Goal: Information Seeking & Learning: Find specific fact

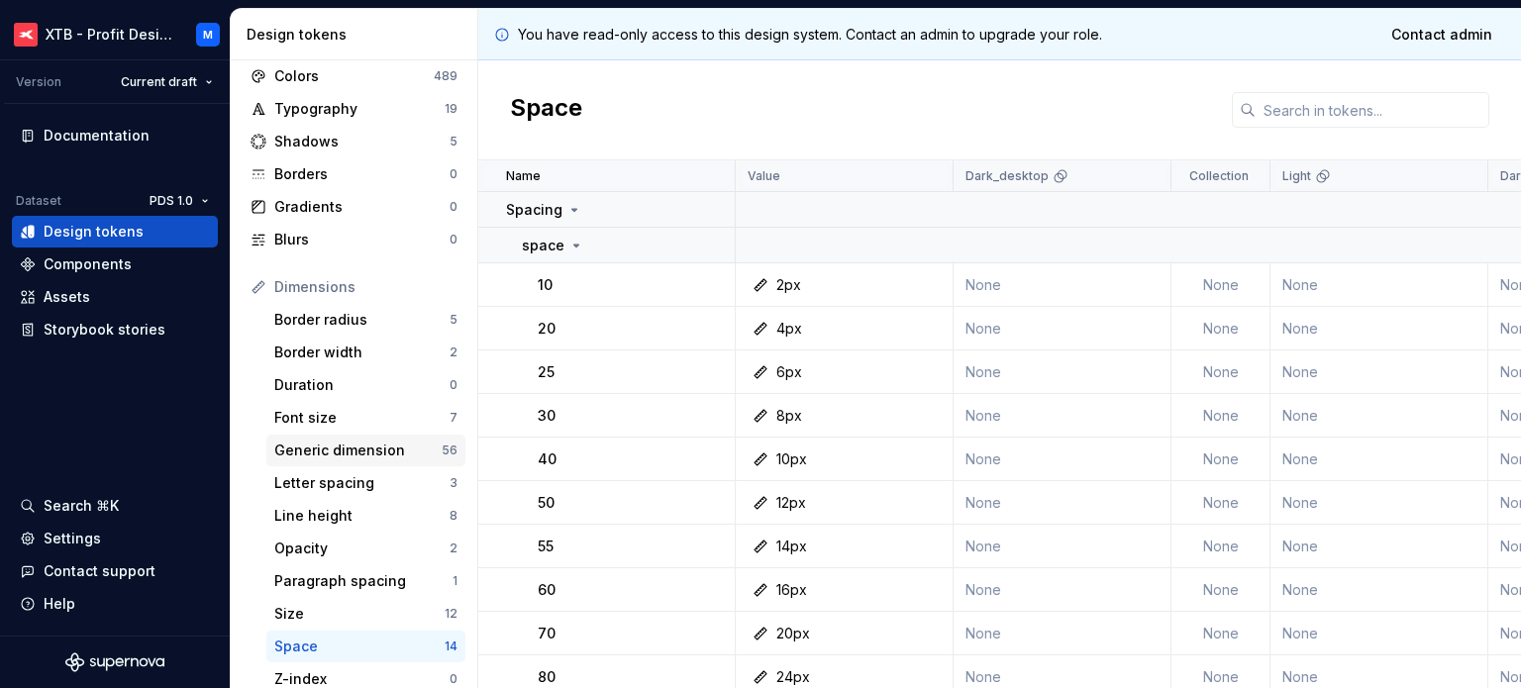
scroll to position [198, 0]
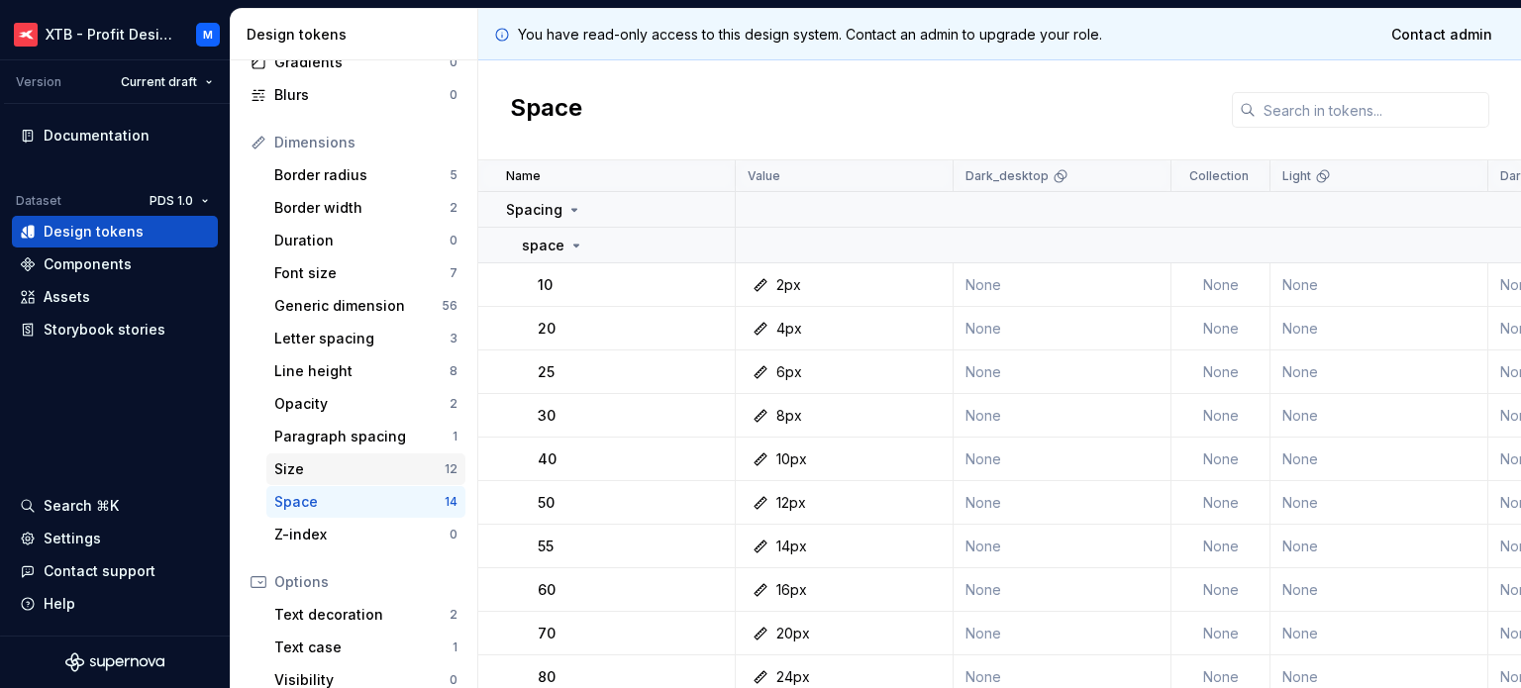
click at [330, 466] on div "Size" at bounding box center [359, 469] width 170 height 20
click at [295, 502] on div "Space" at bounding box center [359, 502] width 170 height 20
click at [332, 466] on div "Size" at bounding box center [359, 469] width 170 height 20
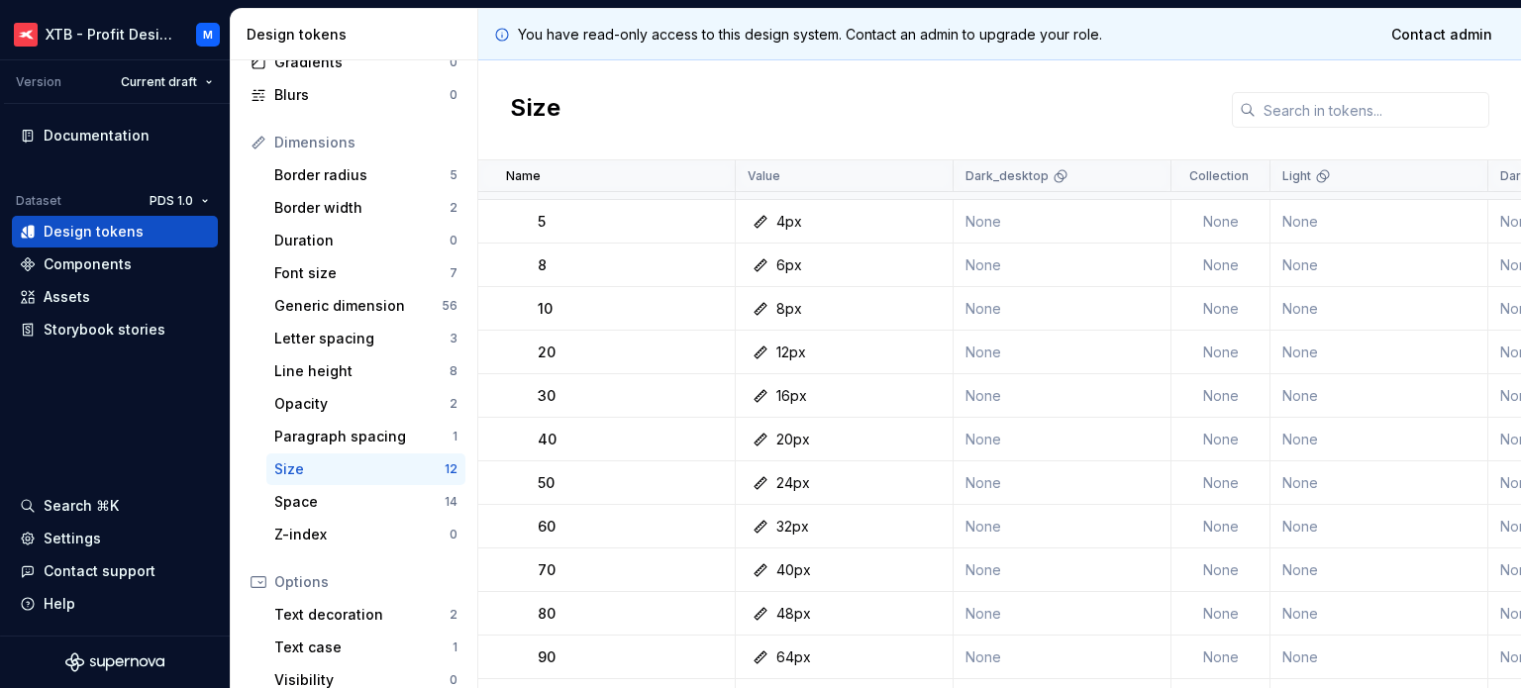
scroll to position [99, 0]
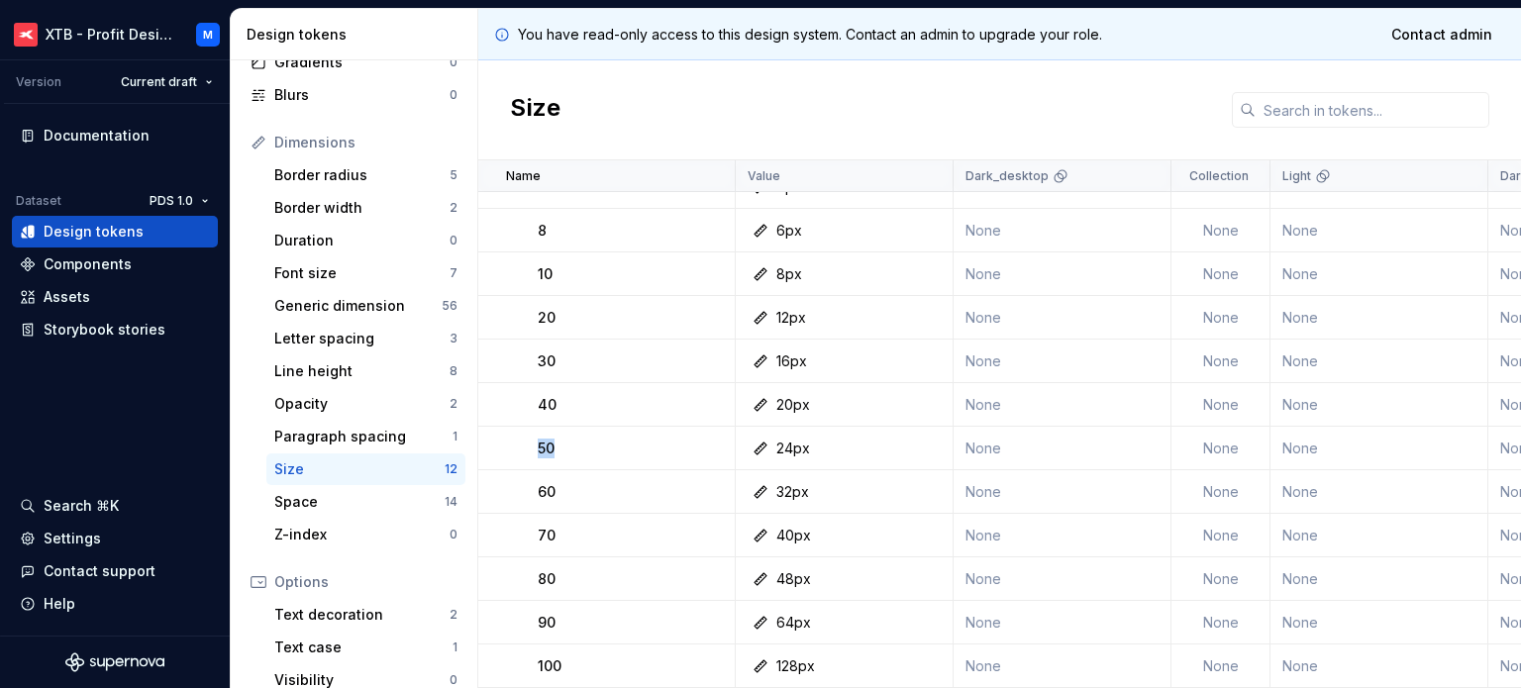
drag, startPoint x: 570, startPoint y: 445, endPoint x: 536, endPoint y: 439, distance: 35.2
click at [536, 439] on td "50" at bounding box center [606, 449] width 257 height 44
copy p "50"
drag, startPoint x: 560, startPoint y: 614, endPoint x: 535, endPoint y: 611, distance: 25.9
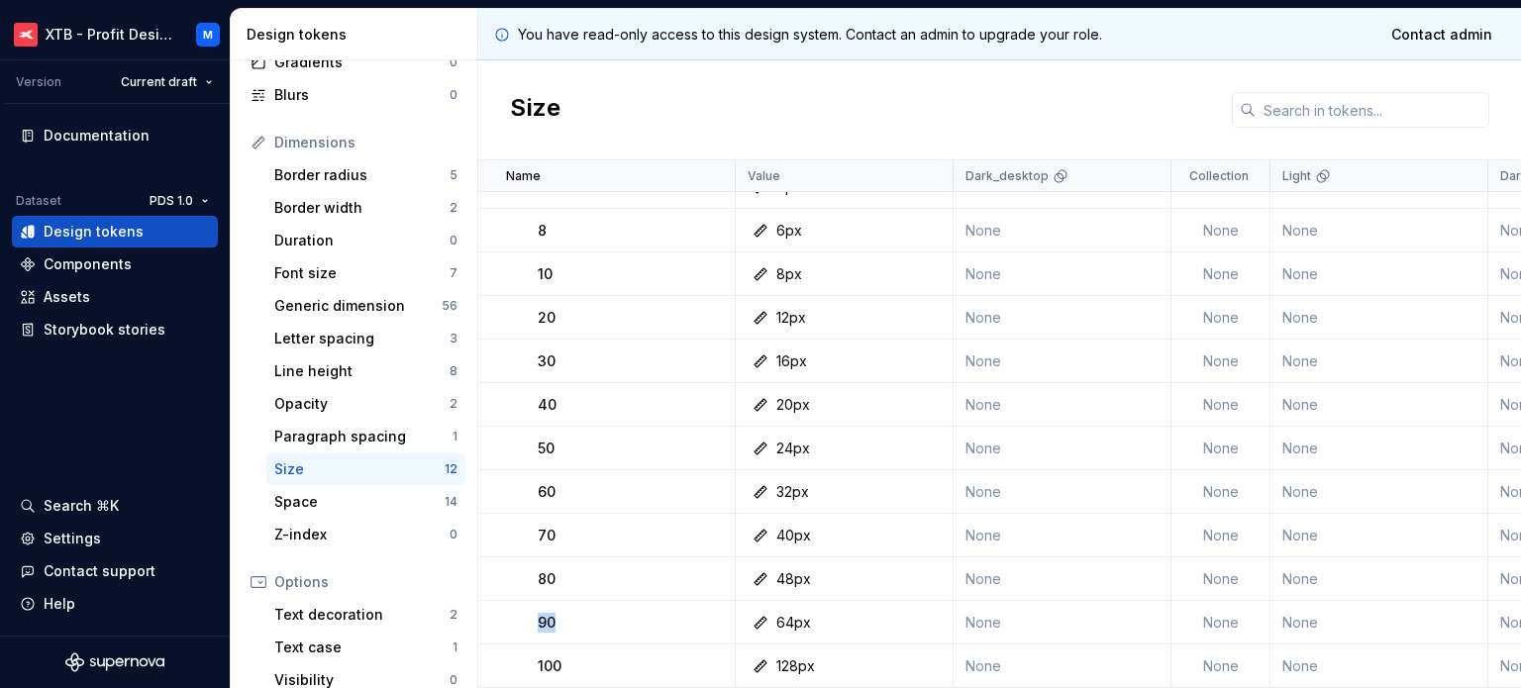
click at [535, 611] on td "90" at bounding box center [606, 623] width 257 height 44
click at [302, 503] on div "Space" at bounding box center [359, 502] width 170 height 20
click at [318, 465] on div "Size" at bounding box center [359, 469] width 170 height 20
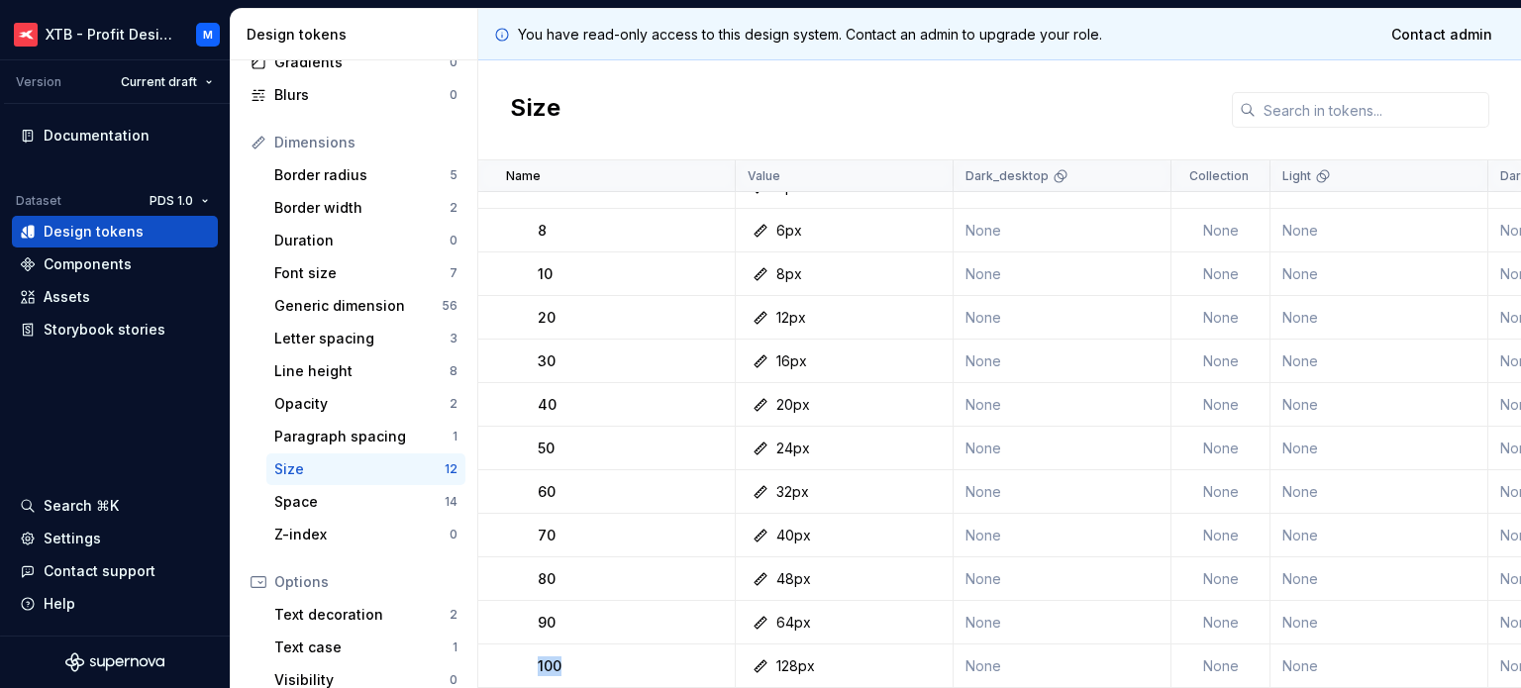
drag, startPoint x: 570, startPoint y: 649, endPoint x: 537, endPoint y: 648, distance: 33.7
click at [538, 656] on div "100" at bounding box center [636, 666] width 196 height 20
copy p "100"
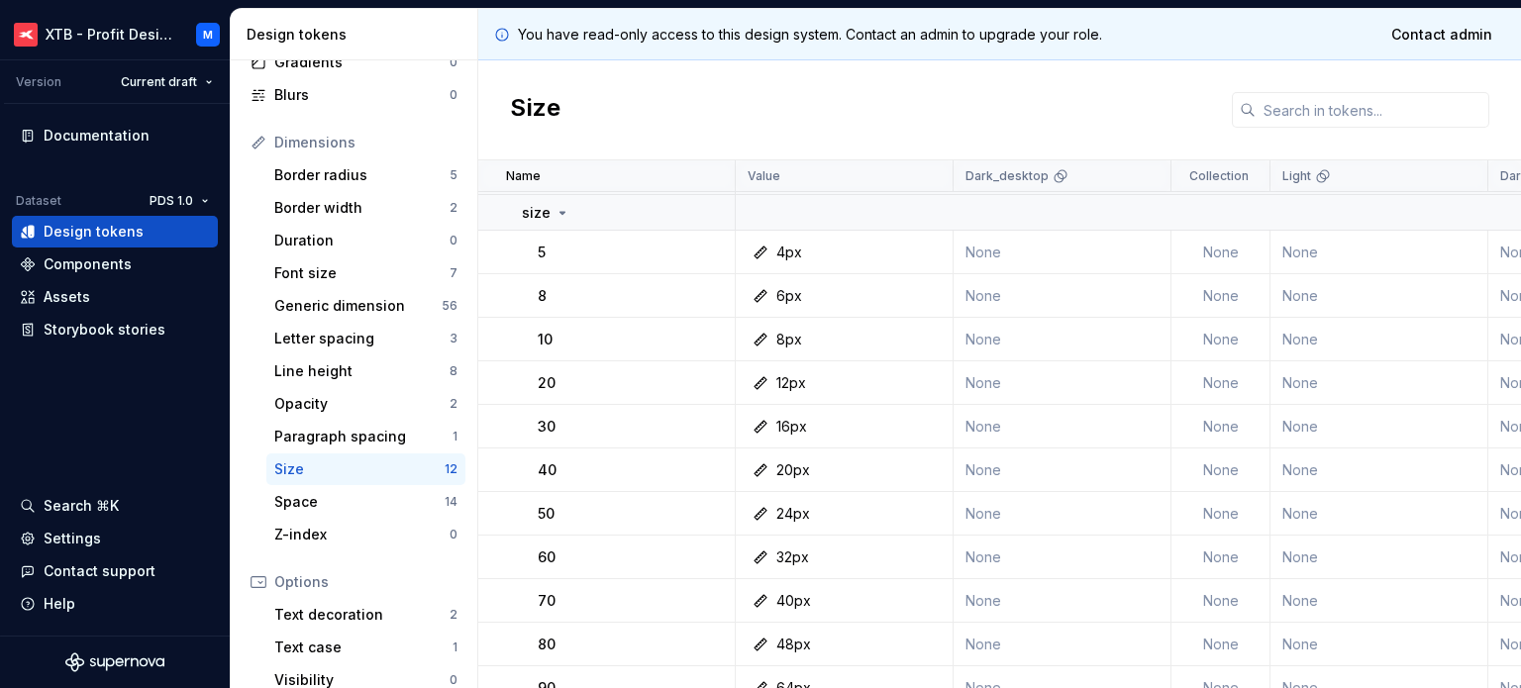
scroll to position [0, 0]
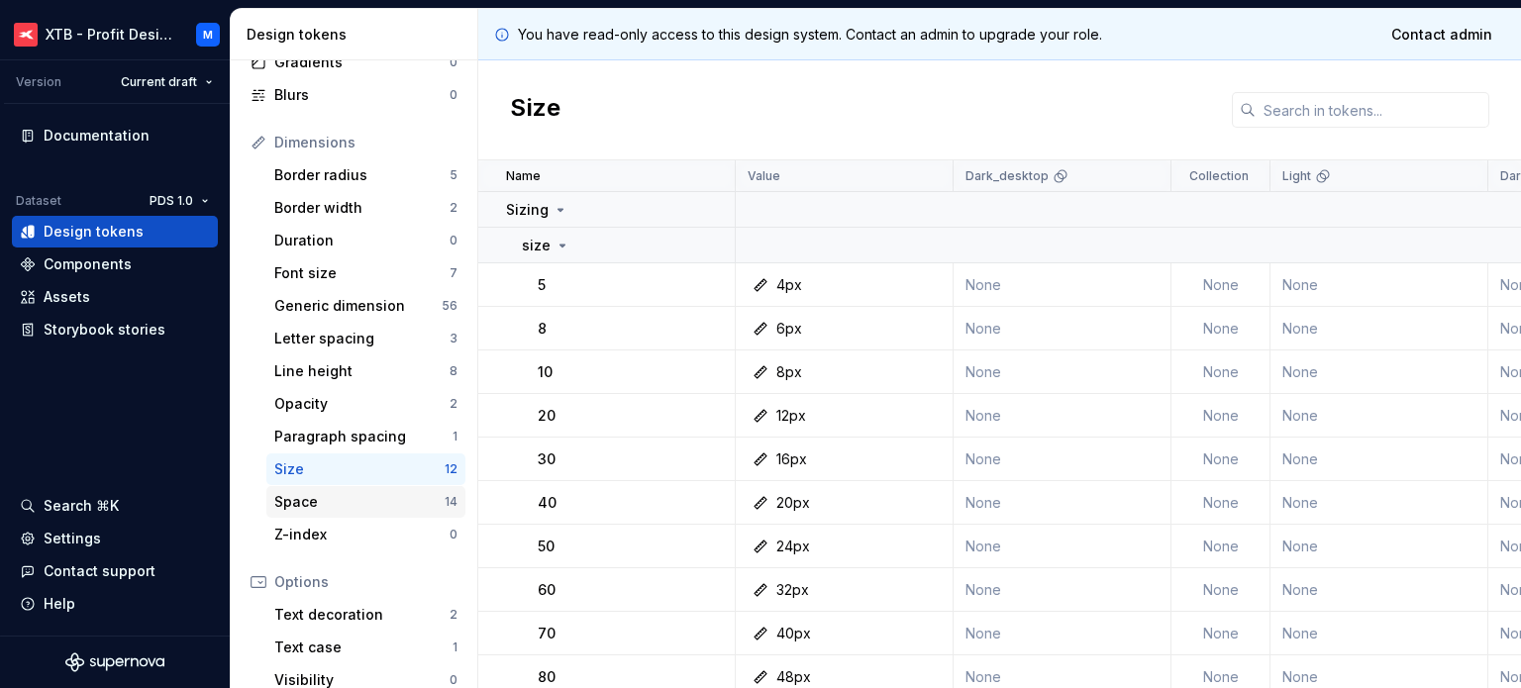
click at [333, 501] on div "Space" at bounding box center [359, 502] width 170 height 20
click at [323, 480] on div "Size 12" at bounding box center [365, 469] width 199 height 32
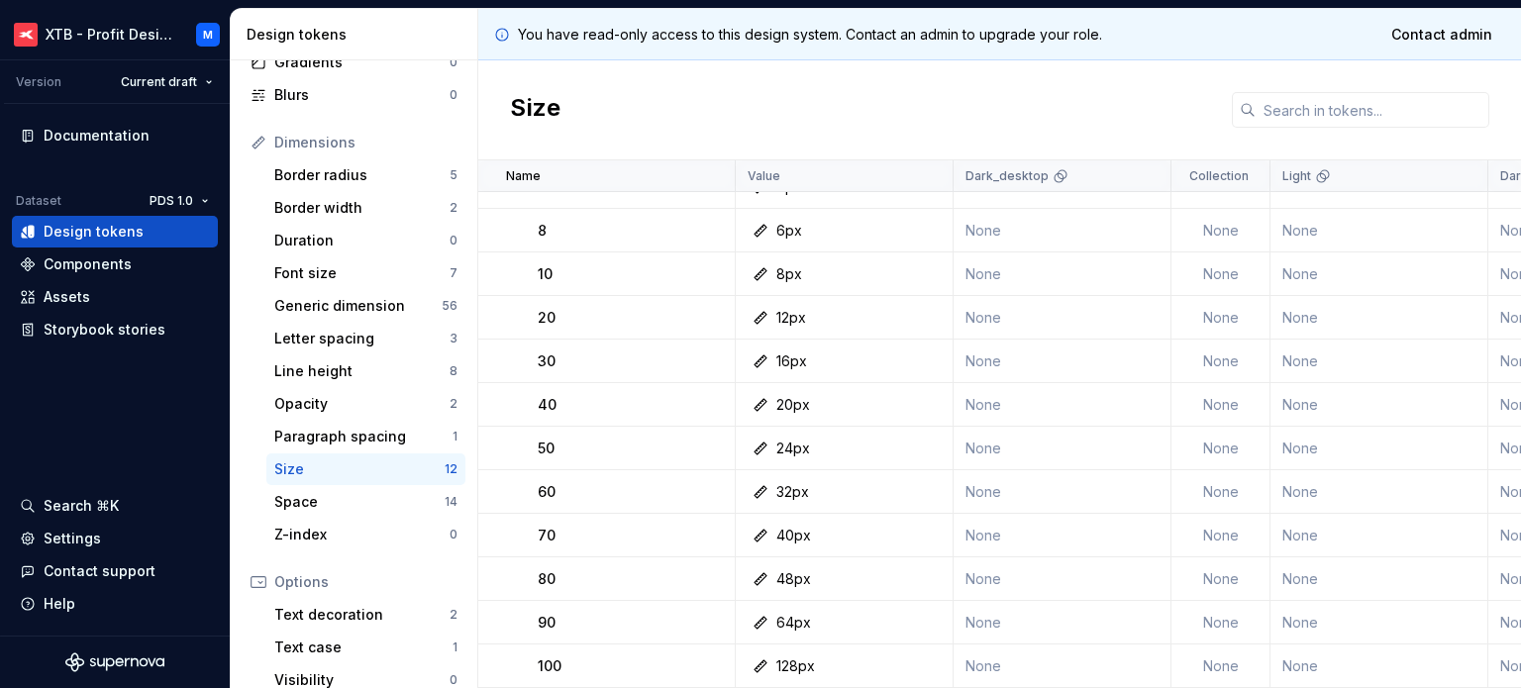
scroll to position [107, 0]
copy p "100"
click at [579, 656] on div "100" at bounding box center [636, 666] width 196 height 20
drag, startPoint x: 566, startPoint y: 610, endPoint x: 535, endPoint y: 614, distance: 31.9
click at [535, 614] on td "90" at bounding box center [606, 623] width 257 height 44
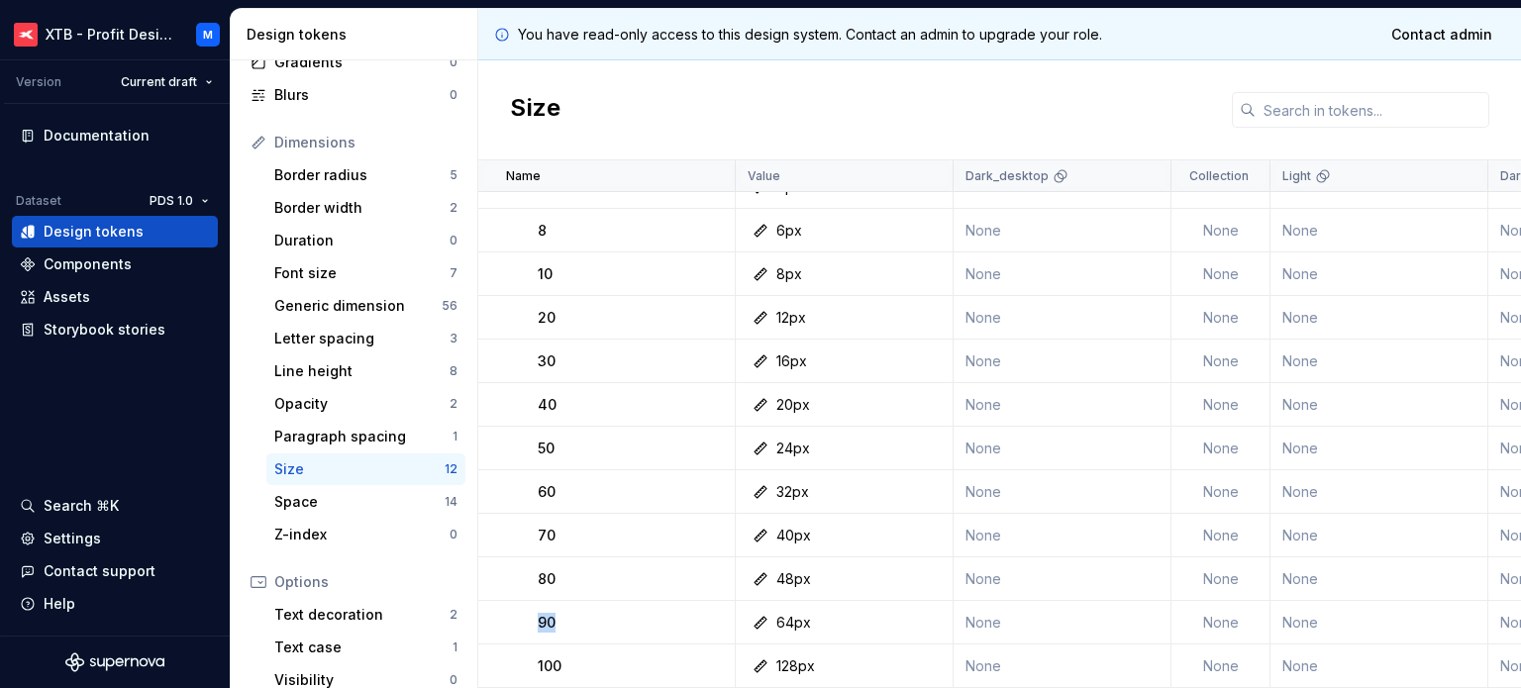
copy p "90"
